Goal: Information Seeking & Learning: Learn about a topic

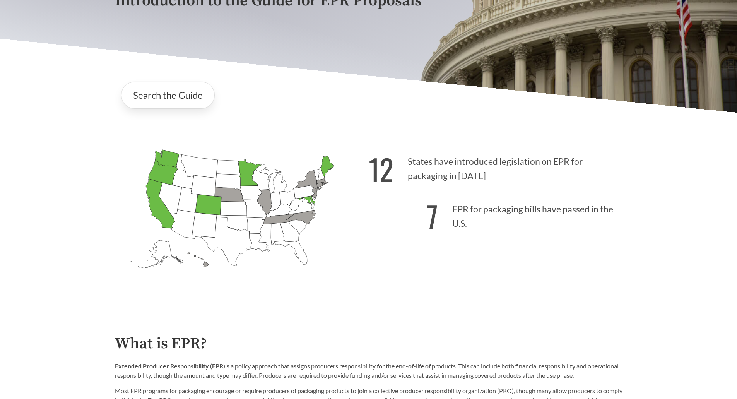
scroll to position [154, 0]
click at [178, 101] on link "Search the Guide" at bounding box center [168, 94] width 94 height 27
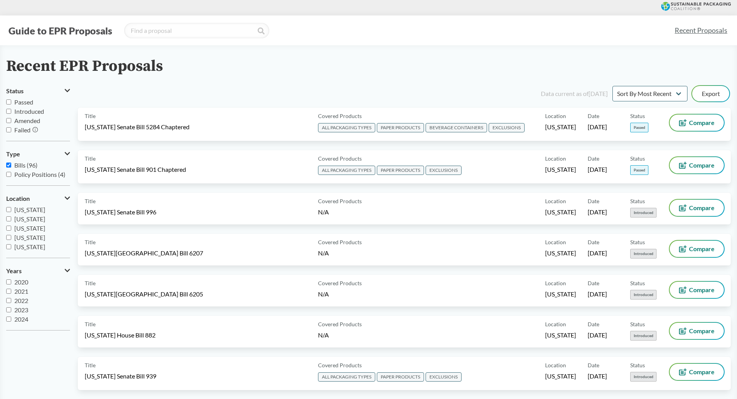
click at [8, 111] on input "Introduced" at bounding box center [8, 111] width 5 height 5
checkbox input "true"
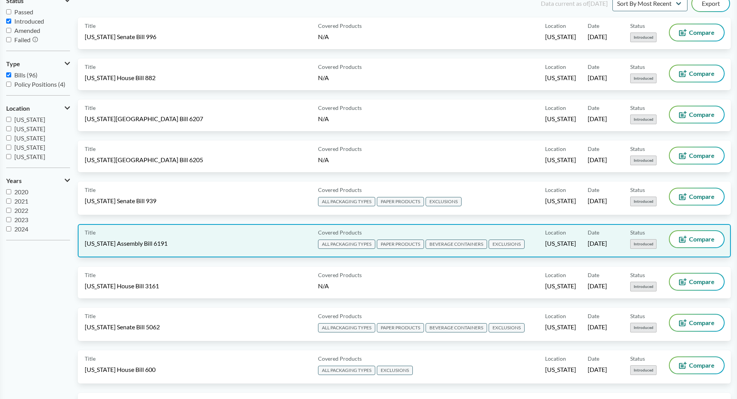
scroll to position [77, 0]
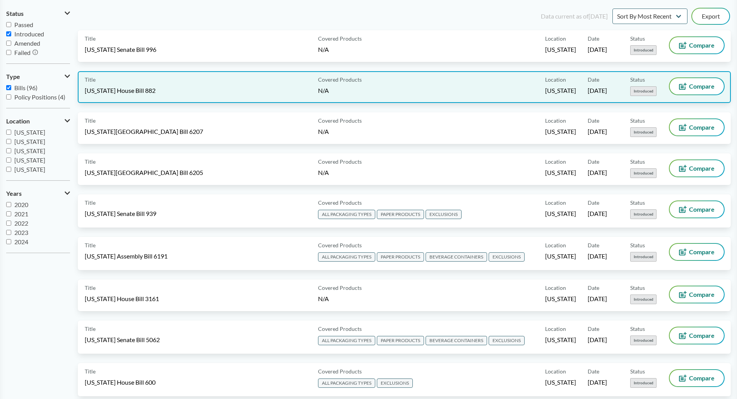
click at [200, 90] on div "Title [US_STATE] House Bill 882" at bounding box center [200, 87] width 230 height 18
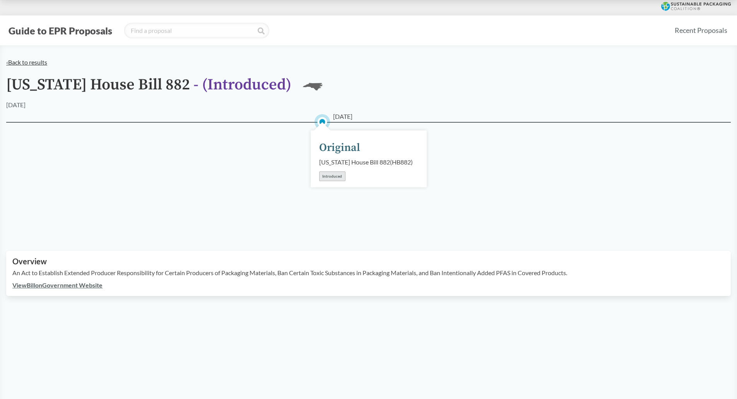
click at [31, 63] on link "‹ Back to results" at bounding box center [26, 61] width 41 height 7
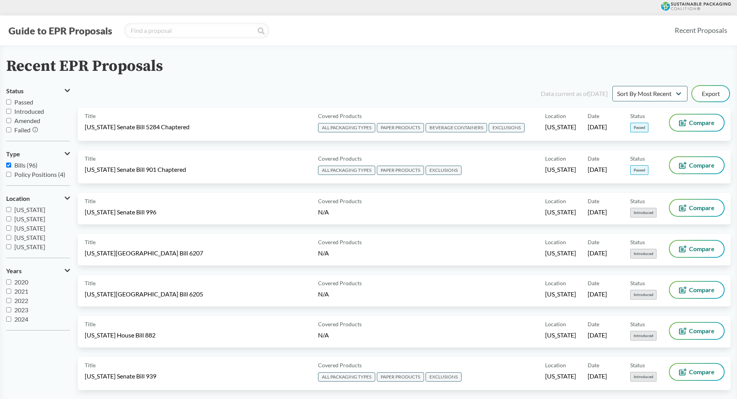
click at [9, 110] on input "Introduced" at bounding box center [8, 111] width 5 height 5
checkbox input "true"
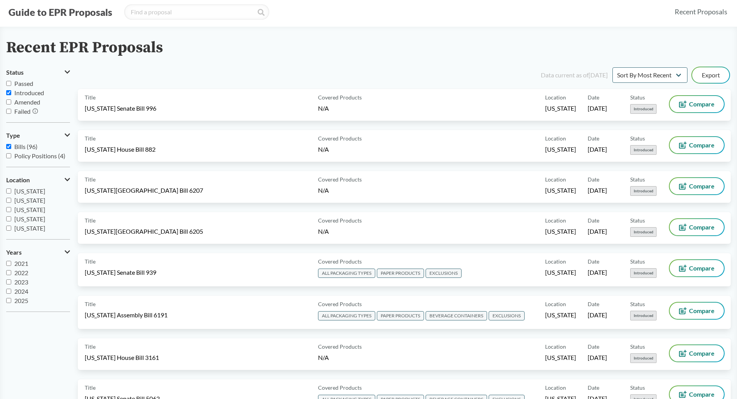
scroll to position [19, 0]
click at [9, 299] on input "2025" at bounding box center [8, 299] width 5 height 5
checkbox input "true"
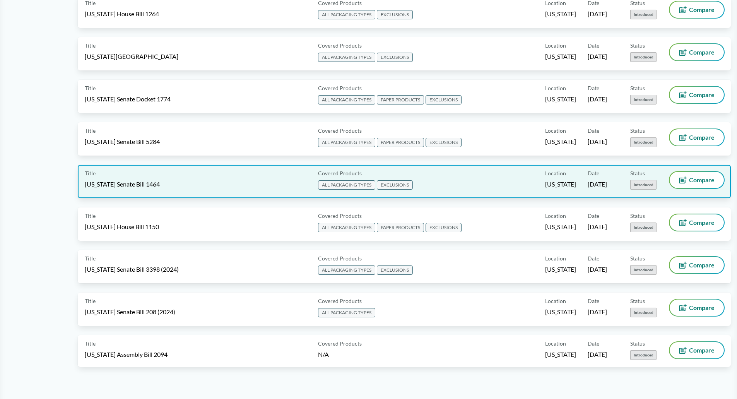
scroll to position [657, 0]
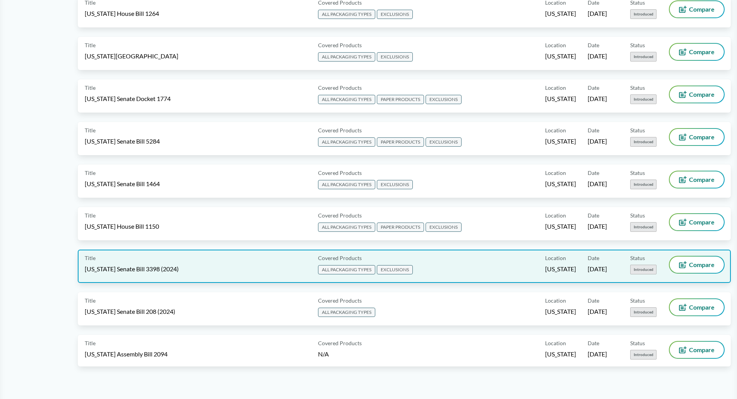
click at [171, 268] on span "[US_STATE] Senate Bill 3398 (2024)" at bounding box center [132, 268] width 94 height 9
